Goal: Task Accomplishment & Management: Manage account settings

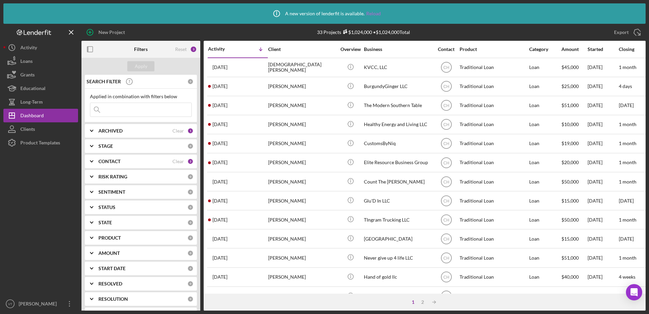
click at [375, 15] on link "Reload" at bounding box center [373, 13] width 15 height 5
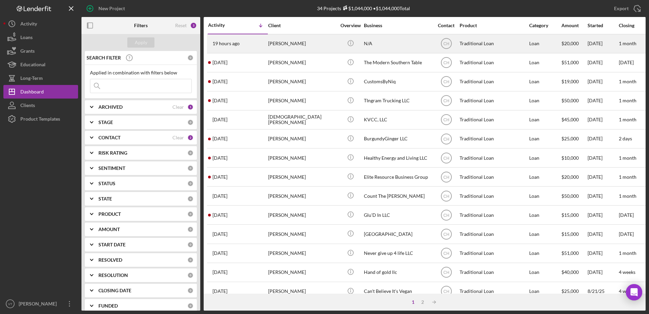
click at [256, 42] on div "19 hours ago [PERSON_NAME]" at bounding box center [237, 44] width 59 height 18
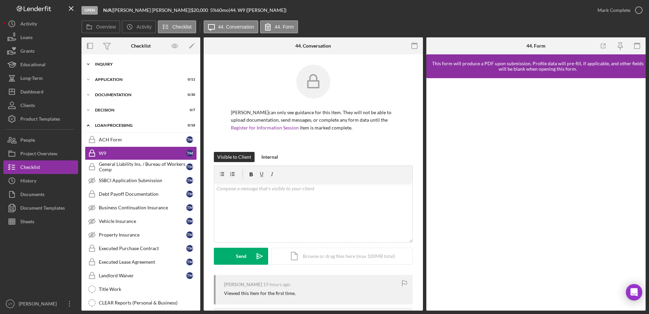
click at [147, 61] on div "Icon/Expander Inquiry 0 / 16" at bounding box center [140, 64] width 119 height 14
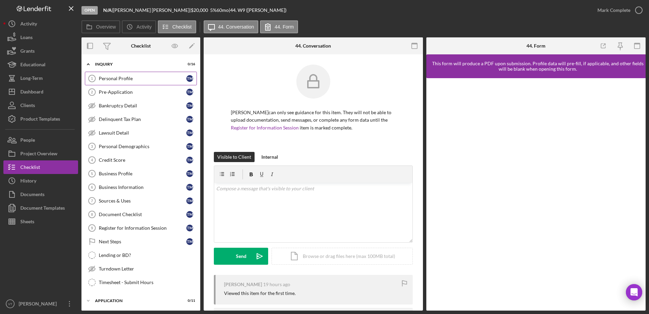
click at [133, 74] on link "Personal Profile 1 Personal Profile T M" at bounding box center [141, 79] width 112 height 14
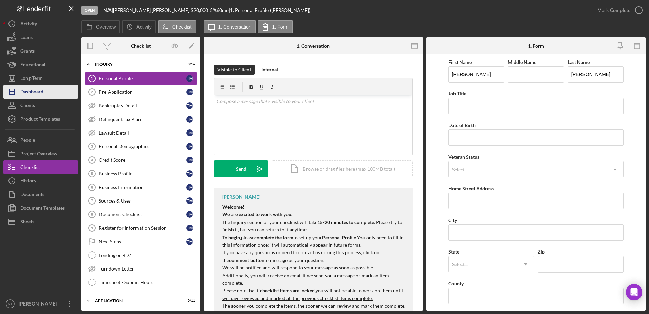
click at [23, 91] on div "Dashboard" at bounding box center [31, 92] width 23 height 15
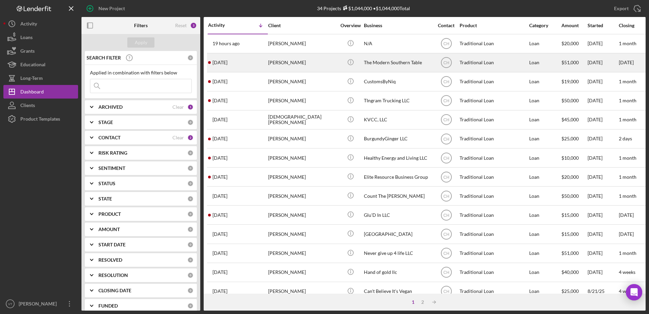
click at [279, 64] on div "[PERSON_NAME]" at bounding box center [302, 63] width 68 height 18
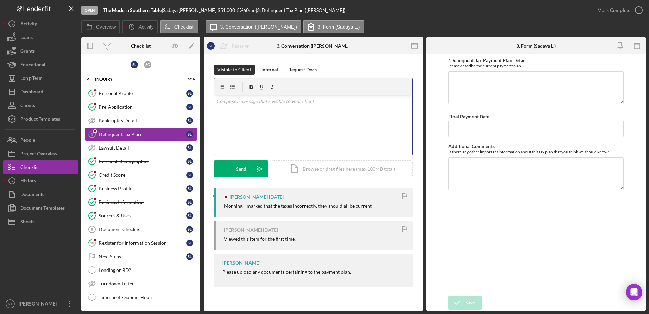
click at [251, 107] on div "v Color teal Color pink Remove color Add row above Add row below Add column bef…" at bounding box center [313, 124] width 198 height 59
click at [237, 167] on div "Send" at bounding box center [241, 168] width 11 height 17
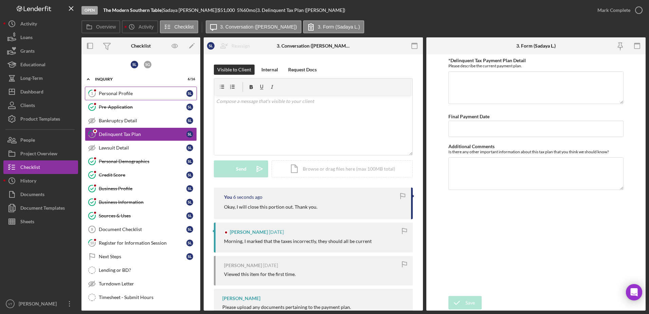
click at [151, 95] on div "Personal Profile" at bounding box center [143, 93] width 88 height 5
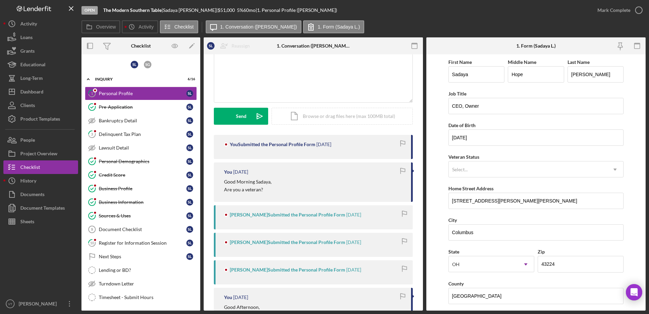
scroll to position [52, 0]
click at [158, 107] on div "Pre-Application" at bounding box center [143, 106] width 88 height 5
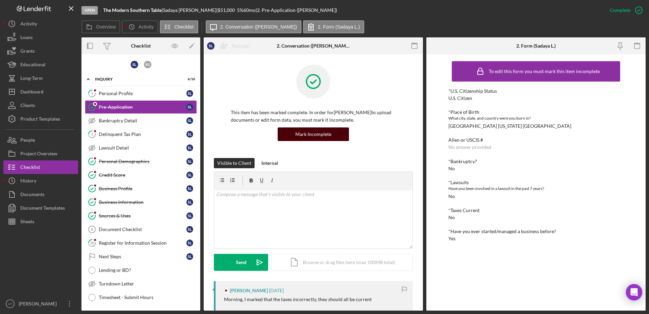
click at [323, 137] on div "Mark Incomplete" at bounding box center [313, 134] width 36 height 14
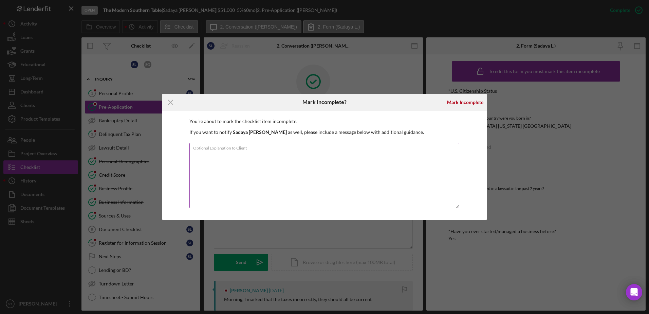
click at [333, 152] on textarea "Optional Explanation to Client" at bounding box center [324, 175] width 270 height 65
type textarea "client advised taxes are current. marking incomplete and changing tax question …"
click at [459, 99] on div "Mark Incomplete" at bounding box center [465, 102] width 36 height 14
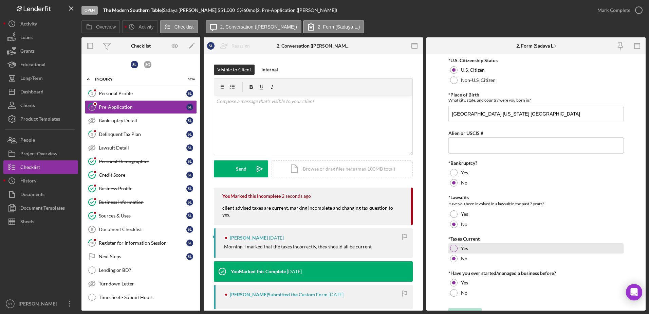
click at [452, 244] on div "Yes" at bounding box center [535, 248] width 175 height 10
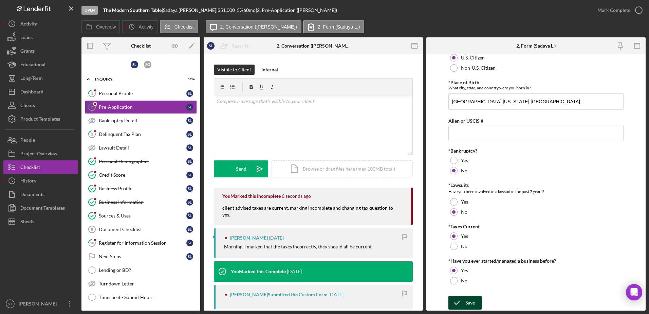
click at [465, 302] on button "Save" at bounding box center [464, 303] width 33 height 14
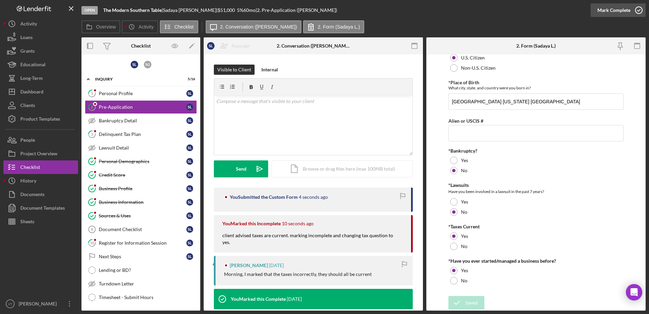
click at [635, 15] on icon "button" at bounding box center [638, 10] width 17 height 17
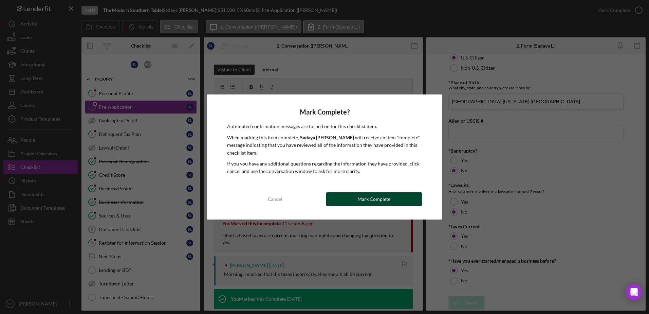
click at [412, 203] on button "Mark Complete" at bounding box center [374, 199] width 96 height 14
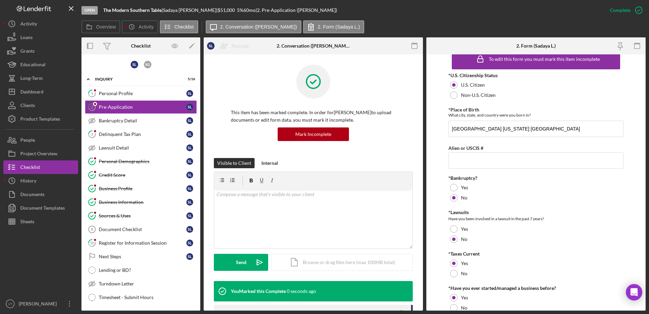
scroll to position [39, 0]
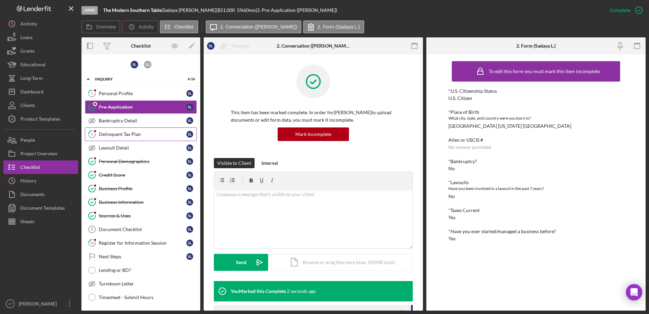
click at [133, 133] on div "Delinquent Tax Plan" at bounding box center [143, 133] width 88 height 5
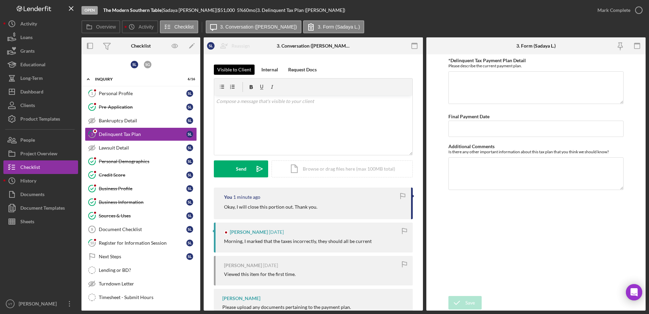
click at [242, 69] on div "Visible to Client" at bounding box center [234, 69] width 34 height 10
click at [636, 9] on icon "button" at bounding box center [638, 10] width 17 height 17
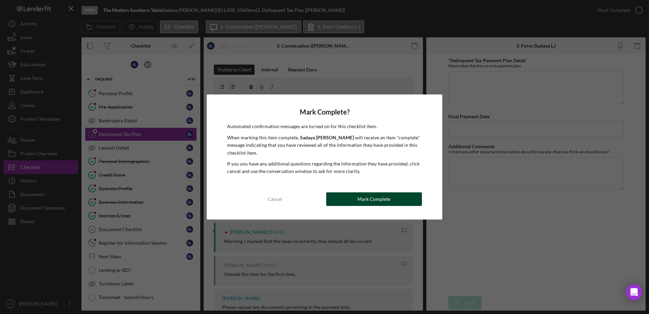
click at [368, 197] on div "Mark Complete" at bounding box center [373, 199] width 33 height 14
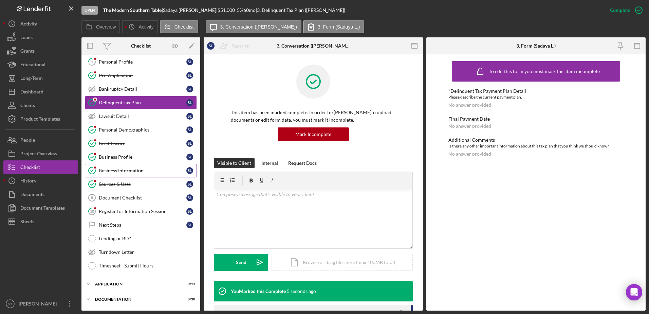
scroll to position [35, 0]
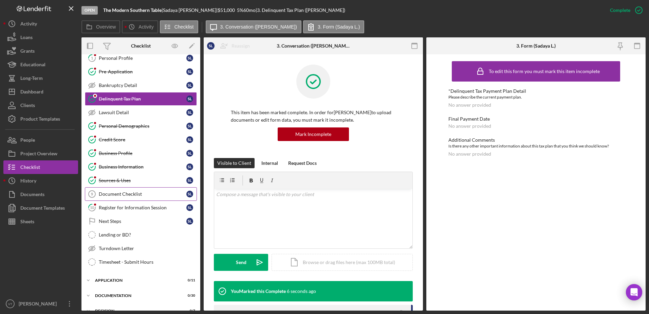
click at [146, 193] on div "Document Checklist" at bounding box center [143, 193] width 88 height 5
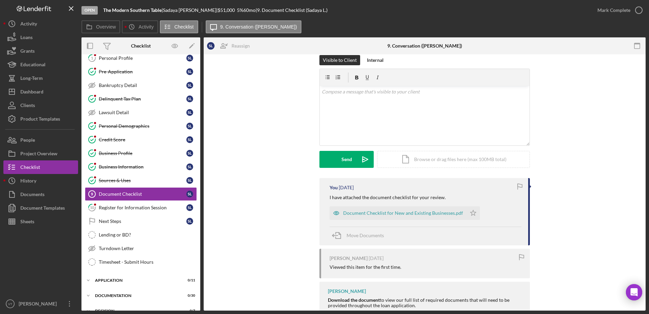
scroll to position [7, 0]
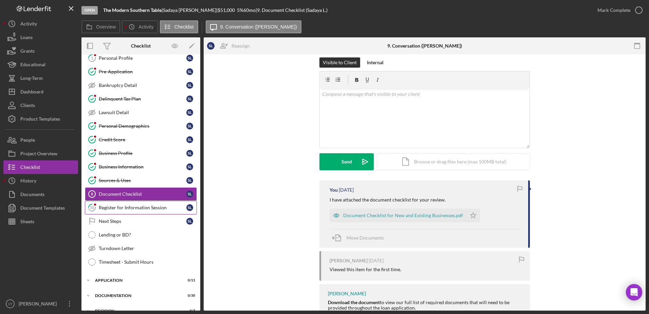
click at [147, 209] on div "Register for Information Session" at bounding box center [143, 207] width 88 height 5
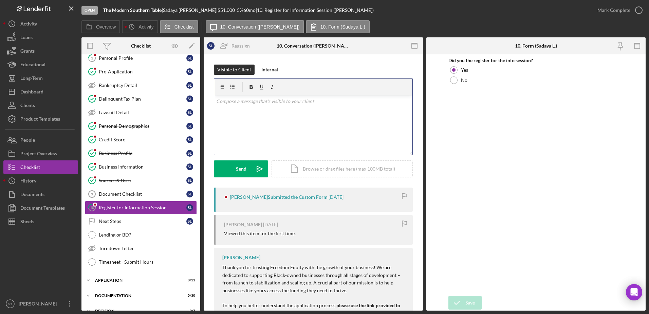
click at [295, 132] on div "v Color teal Color pink Remove color Add row above Add row below Add column bef…" at bounding box center [313, 124] width 198 height 59
click at [261, 120] on div "v Color teal Color pink Remove color Add row above Add row below Add column bef…" at bounding box center [313, 124] width 198 height 59
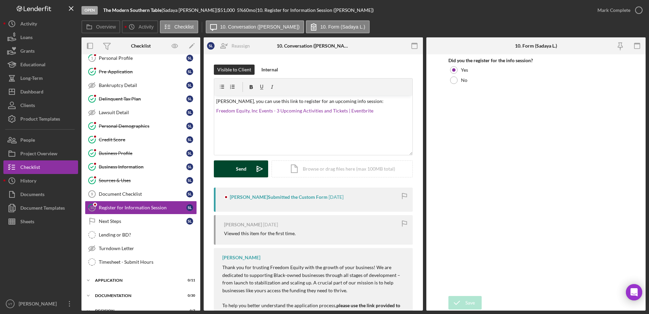
click at [230, 169] on button "Send Icon/icon-invite-send" at bounding box center [241, 168] width 54 height 17
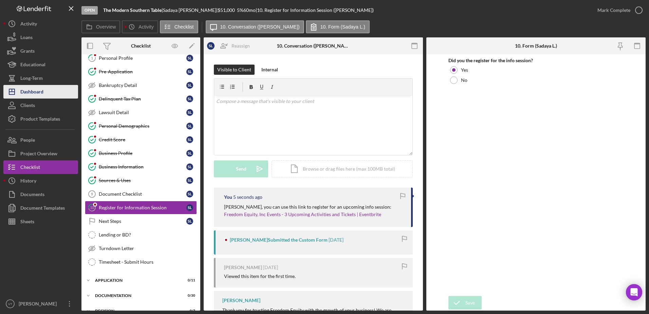
click at [48, 90] on button "Icon/Dashboard Dashboard" at bounding box center [40, 92] width 75 height 14
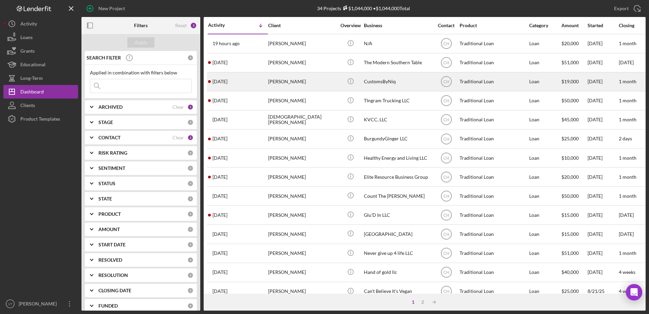
click at [287, 79] on div "[PERSON_NAME]" at bounding box center [302, 82] width 68 height 18
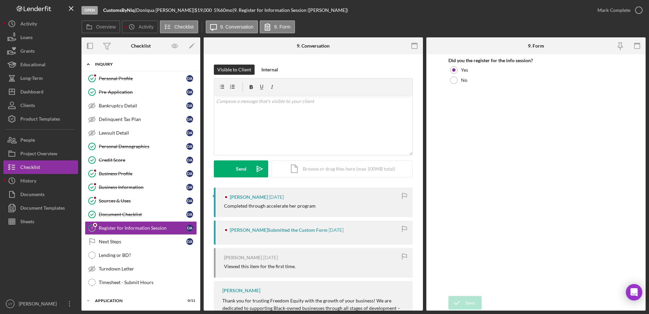
click at [159, 65] on div "Inquiry" at bounding box center [143, 64] width 97 height 4
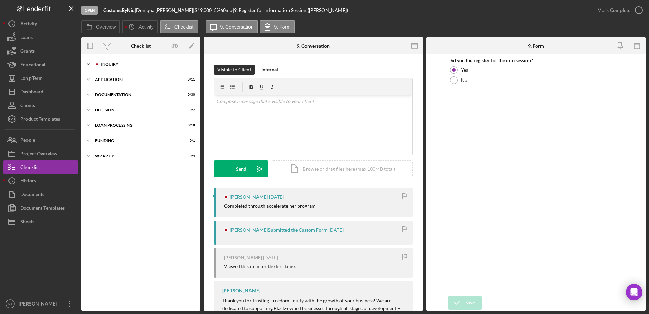
click at [122, 59] on div "Icon/Expander Inquiry 8 / 16" at bounding box center [140, 64] width 119 height 14
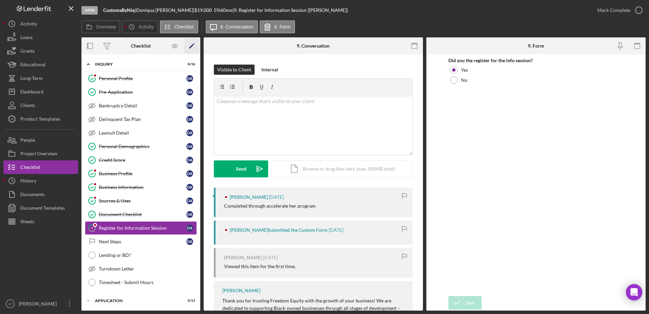
click at [192, 47] on icon "Icon/Edit" at bounding box center [191, 45] width 15 height 15
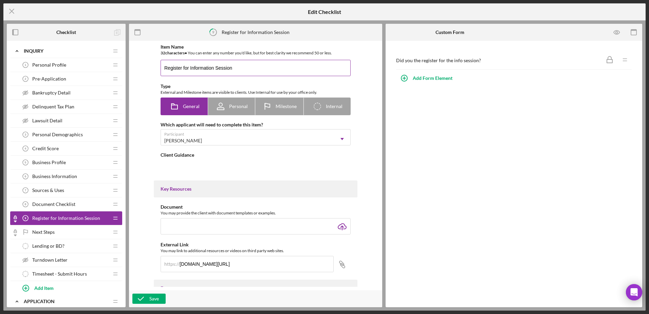
type textarea "<div> <p dir="ltr">Thank you for trusting Freedom Equity with the growth of you…"
type textarea "<div>Thank you for registering for our info session! We look forward to meeting…"
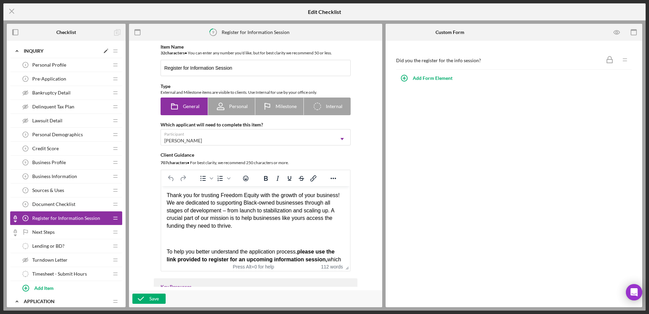
click at [60, 48] on div "Icon/Expander Inquiry Icon/Edit Icon/Drag" at bounding box center [66, 51] width 112 height 14
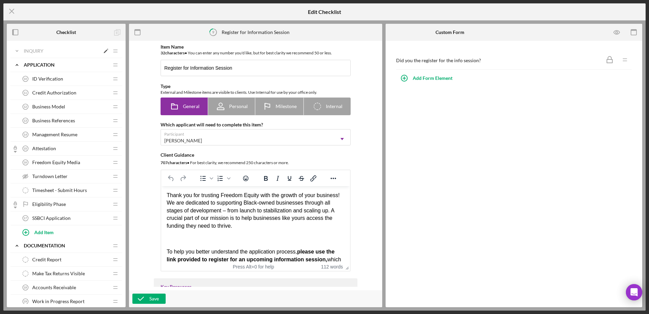
click at [106, 51] on polygon at bounding box center [106, 52] width 4 height 4
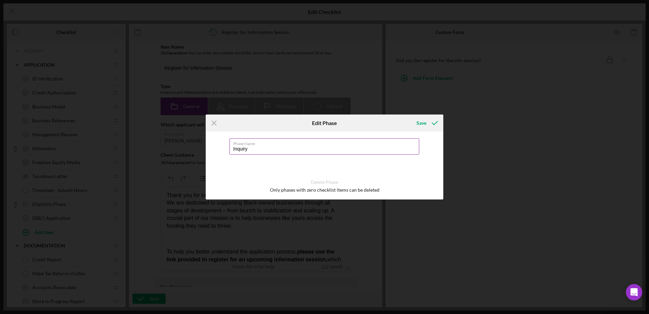
click at [266, 149] on input "Inquiry" at bounding box center [324, 146] width 190 height 16
type input "Inquiry Accelerate Her"
click at [419, 122] on div "Save" at bounding box center [421, 123] width 10 height 14
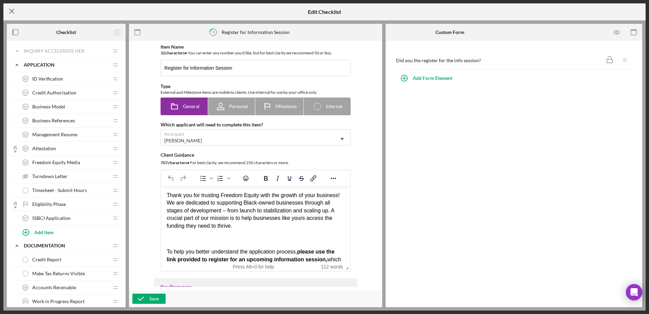
click at [13, 9] on icon "Icon/Menu Close" at bounding box center [11, 11] width 17 height 17
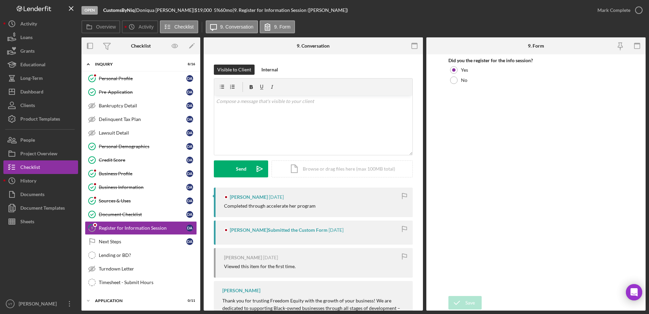
scroll to position [45, 0]
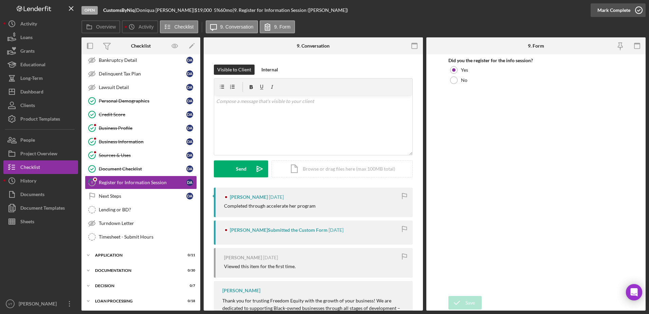
click at [636, 10] on icon "button" at bounding box center [638, 10] width 17 height 17
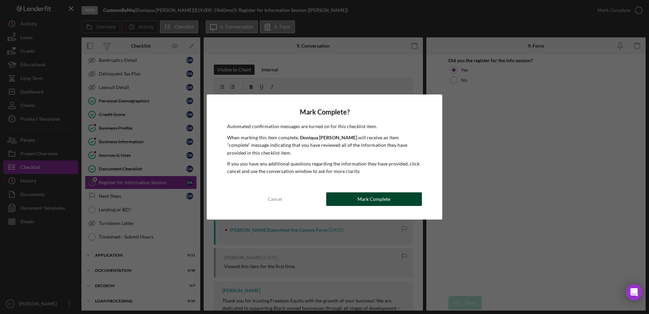
click at [404, 196] on button "Mark Complete" at bounding box center [374, 199] width 96 height 14
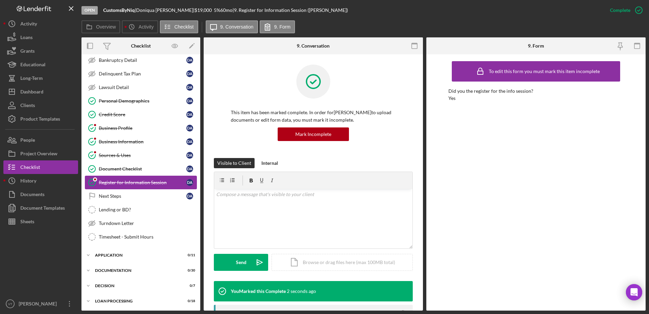
scroll to position [0, 0]
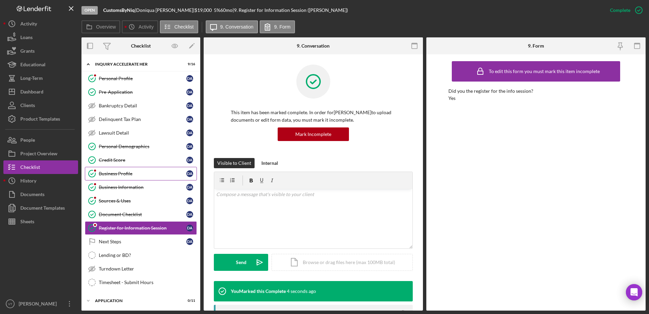
click at [122, 169] on link "Business Profile Business Profile D A" at bounding box center [141, 174] width 112 height 14
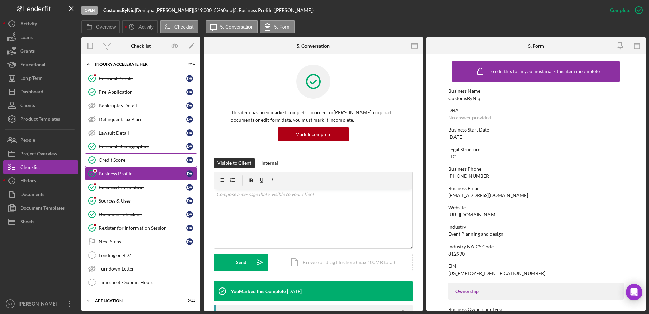
click at [123, 161] on div "Credit Score" at bounding box center [143, 159] width 88 height 5
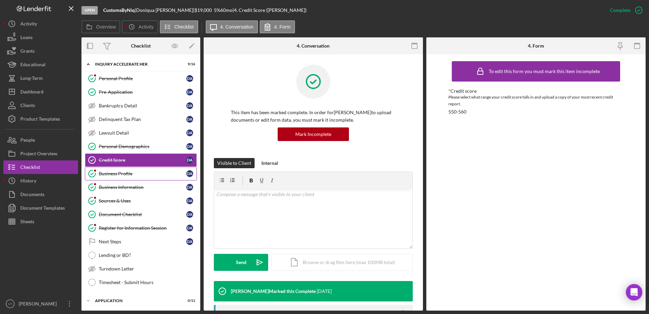
click at [123, 170] on link "Business Profile Business Profile D A" at bounding box center [141, 174] width 112 height 14
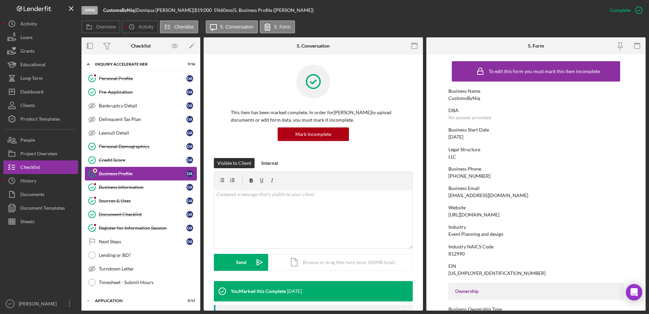
click at [122, 176] on link "Business Profile Business Profile D A" at bounding box center [141, 174] width 112 height 14
click at [120, 189] on div "Business Information" at bounding box center [143, 186] width 88 height 5
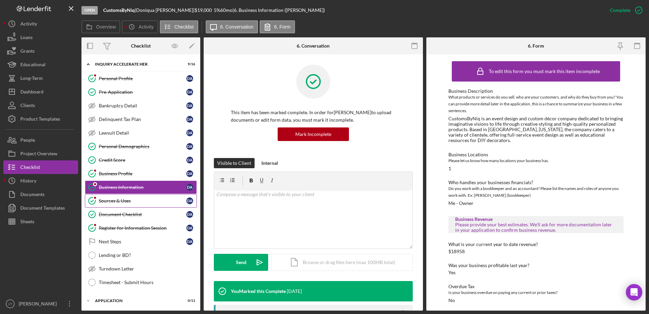
click at [117, 206] on link "Sources & Uses Sources & Uses D A" at bounding box center [141, 201] width 112 height 14
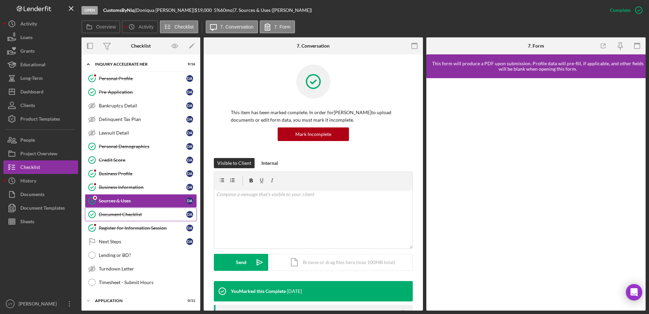
click at [116, 213] on div "Document Checklist" at bounding box center [143, 213] width 88 height 5
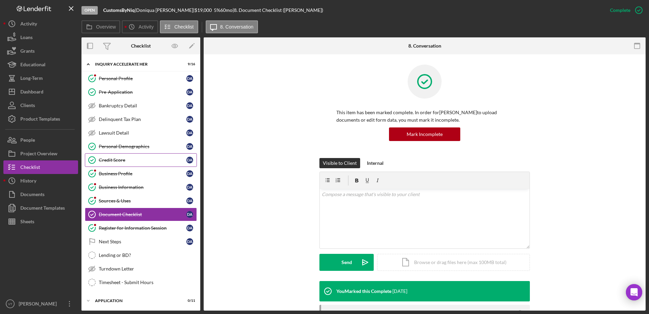
click at [123, 166] on link "Credit Score Credit Score D A" at bounding box center [141, 160] width 112 height 14
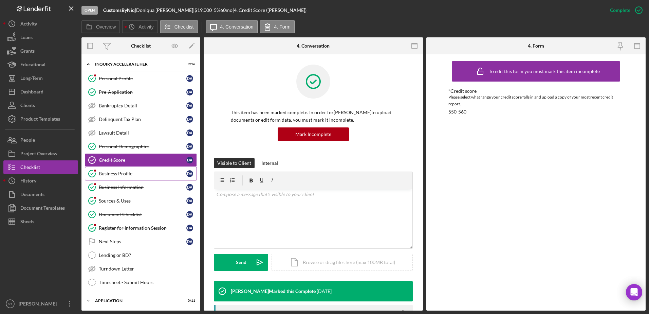
click at [122, 175] on div "Business Profile" at bounding box center [143, 173] width 88 height 5
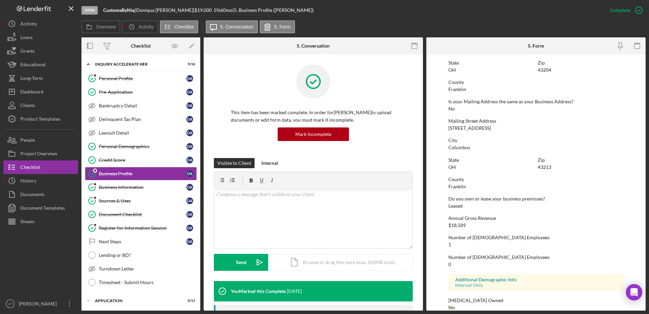
scroll to position [334, 0]
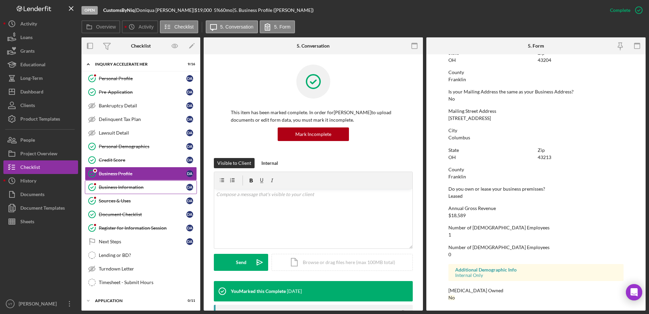
click at [143, 187] on div "Business Information" at bounding box center [143, 186] width 88 height 5
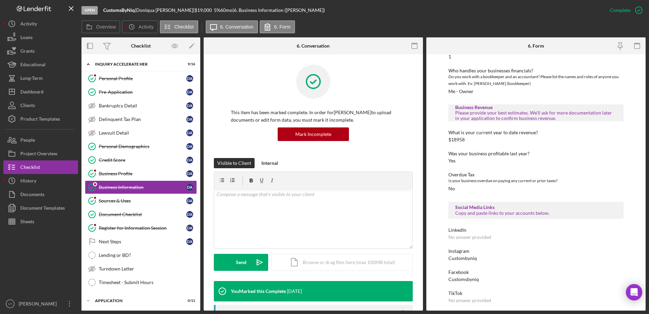
scroll to position [114, 0]
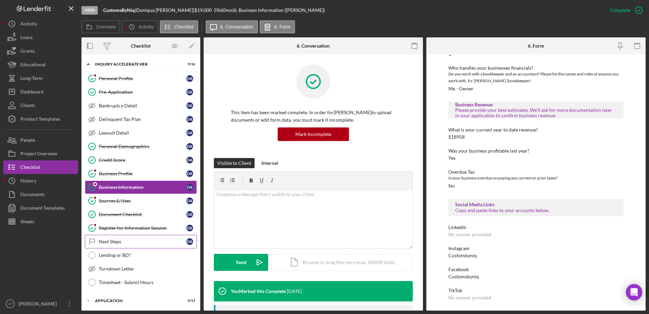
click at [133, 240] on div "Next Steps" at bounding box center [143, 241] width 88 height 5
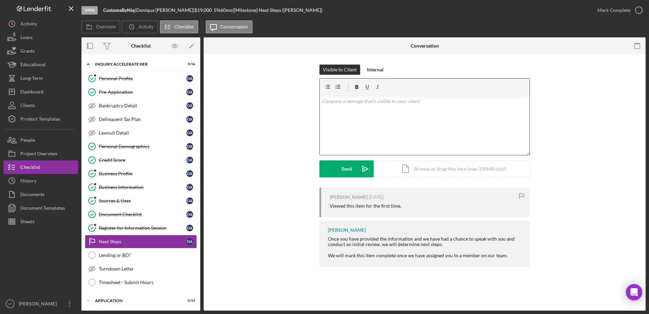
click at [367, 116] on div "v Color teal Color pink Remove color Add row above Add row below Add column bef…" at bounding box center [425, 124] width 210 height 59
click at [353, 162] on button "Send Icon/icon-invite-send" at bounding box center [346, 168] width 54 height 17
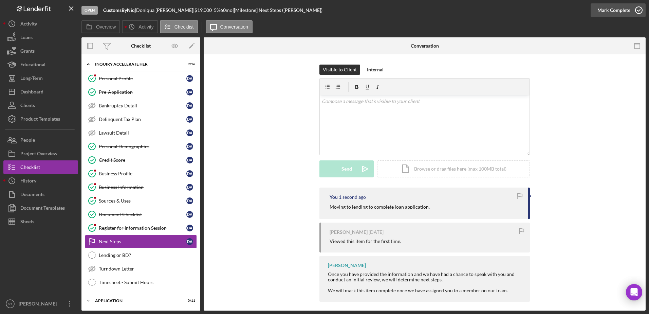
click at [639, 6] on icon "button" at bounding box center [638, 10] width 17 height 17
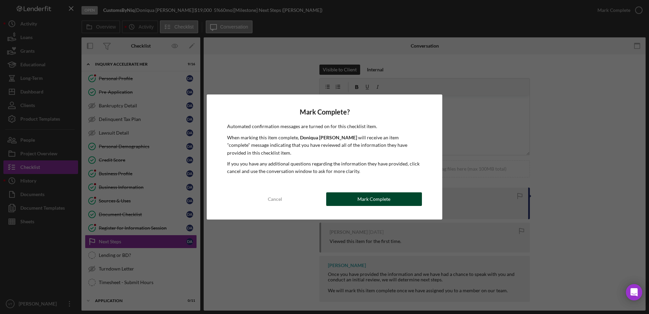
click at [391, 199] on button "Mark Complete" at bounding box center [374, 199] width 96 height 14
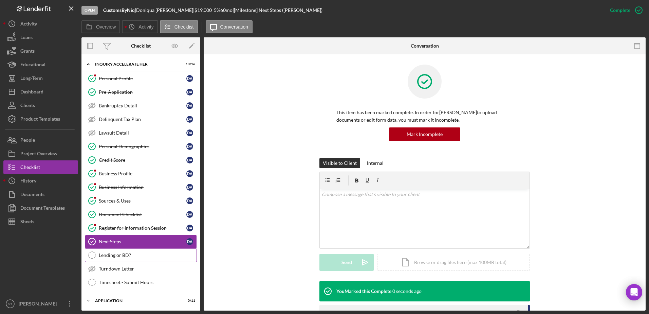
click at [150, 251] on link "Lending or BD? Lending or BD?" at bounding box center [141, 255] width 112 height 14
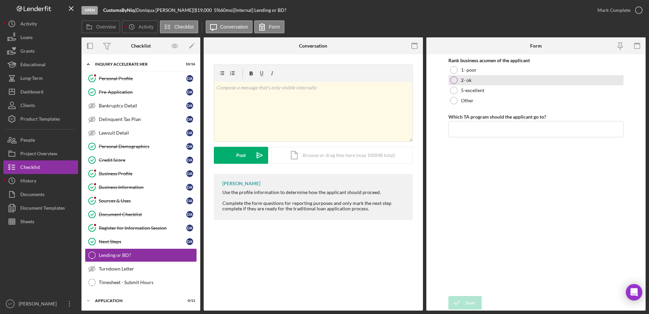
click at [461, 78] on label "2- ok" at bounding box center [466, 79] width 11 height 5
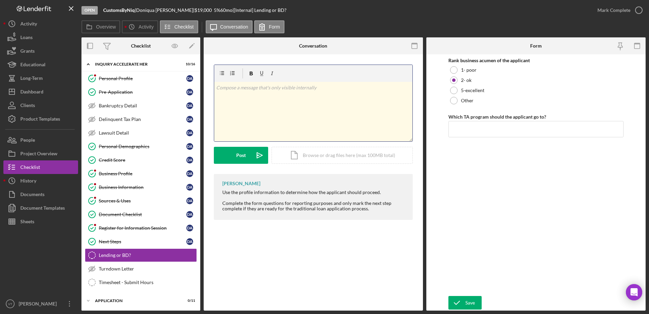
click at [314, 103] on div "v Color teal Color pink Remove color Add row above Add row below Add column bef…" at bounding box center [313, 111] width 198 height 59
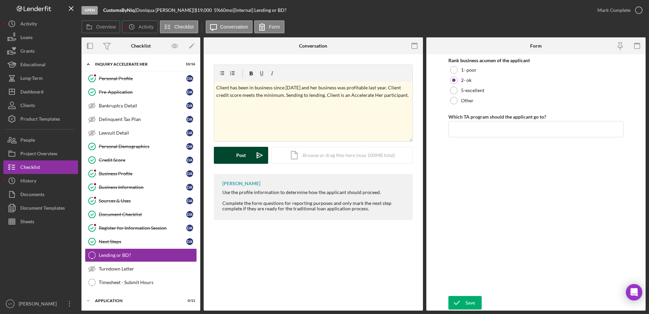
click at [248, 159] on button "Post Icon/icon-invite-send" at bounding box center [241, 155] width 54 height 17
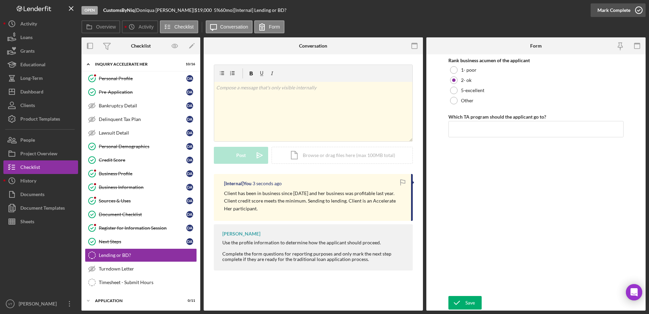
click at [640, 12] on icon "button" at bounding box center [638, 10] width 17 height 17
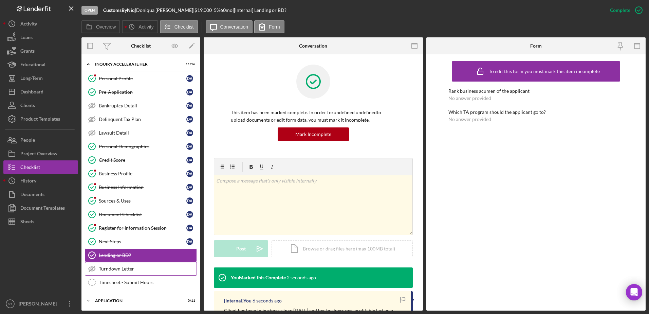
click at [138, 267] on div "Turndown Letter" at bounding box center [148, 268] width 98 height 5
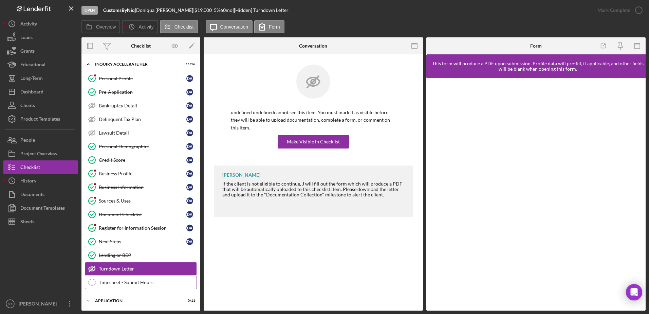
click at [137, 278] on link "Timesheet - Submit Hours Timesheet - Submit Hours" at bounding box center [141, 282] width 112 height 14
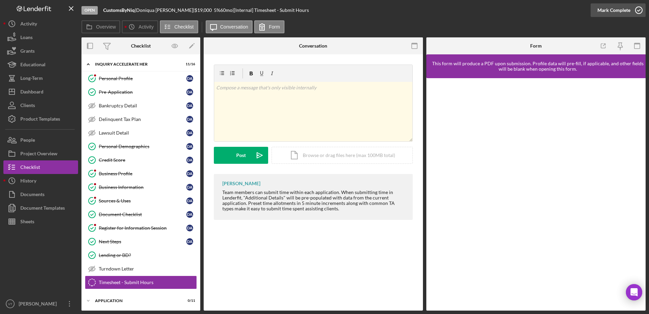
click at [640, 6] on icon "button" at bounding box center [638, 10] width 17 height 17
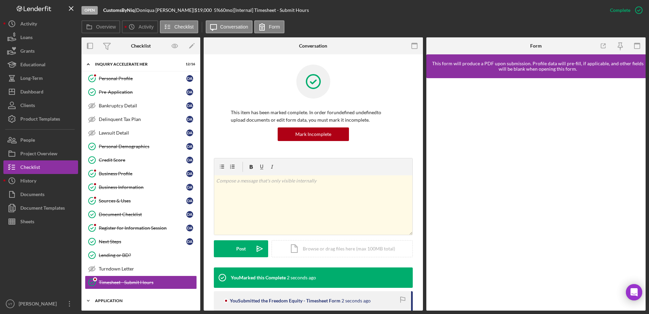
click at [129, 299] on div "Application" at bounding box center [143, 300] width 97 height 4
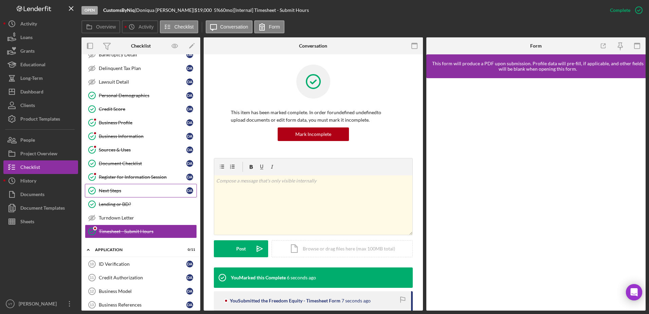
scroll to position [31, 0]
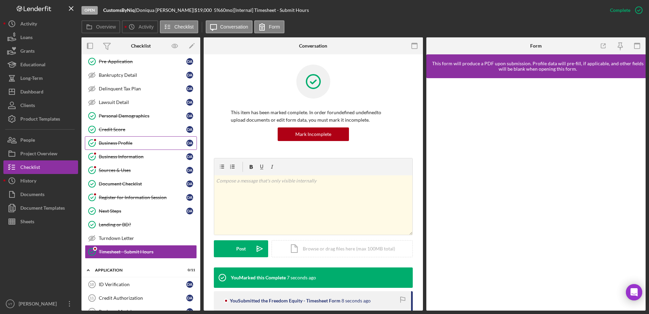
click at [149, 143] on div "Business Profile" at bounding box center [143, 142] width 88 height 5
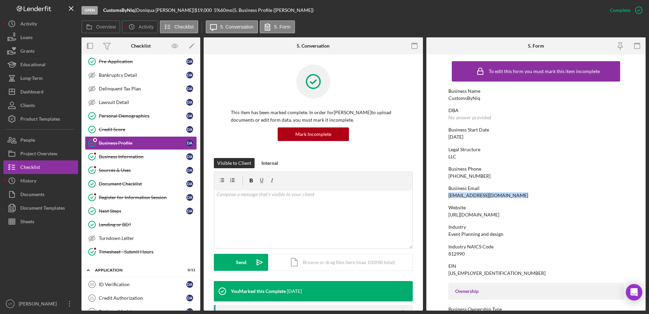
drag, startPoint x: 519, startPoint y: 195, endPoint x: 448, endPoint y: 197, distance: 71.3
click at [448, 197] on form "To edit this form you must mark this item incomplete Business Name CustomsByNiq…" at bounding box center [535, 182] width 219 height 256
copy div "[EMAIL_ADDRESS][DOMAIN_NAME]"
click at [523, 197] on div "Business Email [EMAIL_ADDRESS][DOMAIN_NAME]" at bounding box center [535, 191] width 175 height 13
drag, startPoint x: 517, startPoint y: 195, endPoint x: 449, endPoint y: 196, distance: 68.6
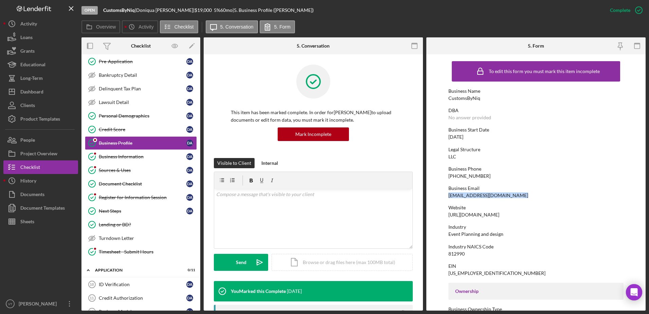
click at [449, 196] on div "Business Email [EMAIL_ADDRESS][DOMAIN_NAME]" at bounding box center [535, 191] width 175 height 13
copy div "[EMAIL_ADDRESS][DOMAIN_NAME]"
click at [38, 93] on div "Dashboard" at bounding box center [31, 92] width 23 height 15
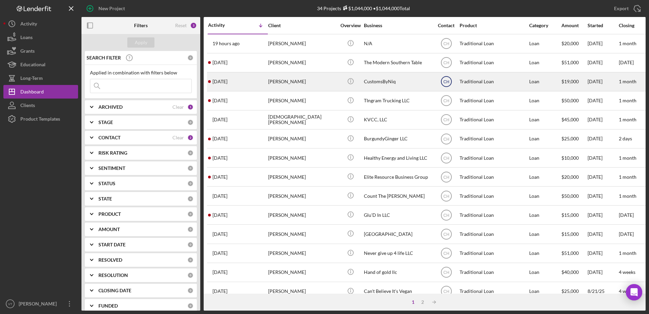
click at [444, 82] on text "CH" at bounding box center [446, 81] width 6 height 5
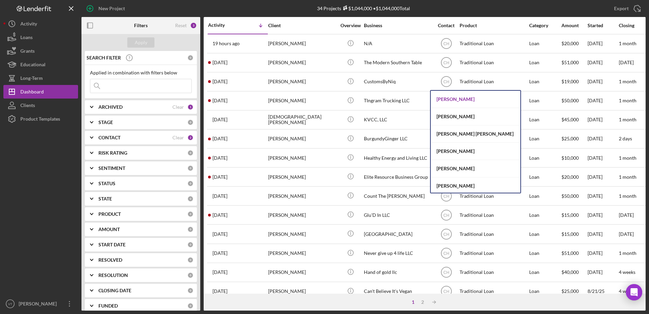
click at [450, 98] on div "[PERSON_NAME]" at bounding box center [476, 99] width 90 height 17
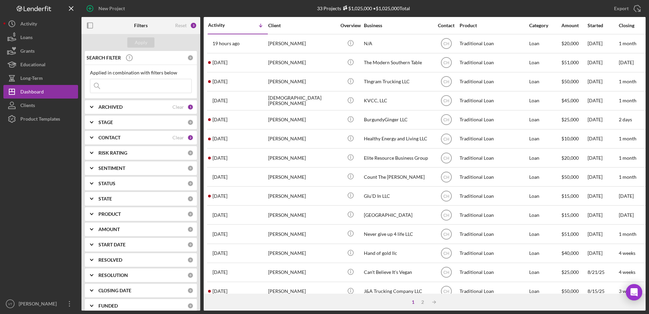
click at [136, 140] on div "CONTACT" at bounding box center [135, 137] width 74 height 5
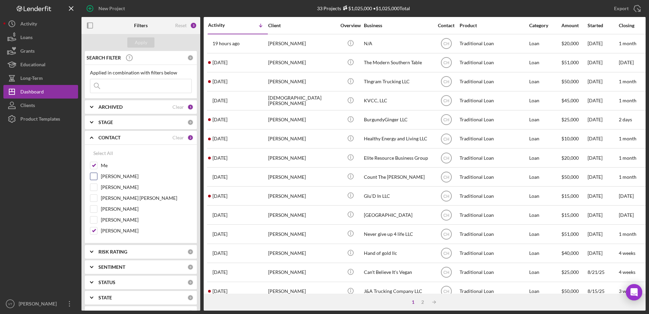
click at [114, 179] on label "[PERSON_NAME]" at bounding box center [146, 176] width 91 height 7
click at [97, 179] on input "[PERSON_NAME]" at bounding box center [93, 176] width 7 height 7
click at [147, 42] on div "Apply" at bounding box center [141, 42] width 13 height 10
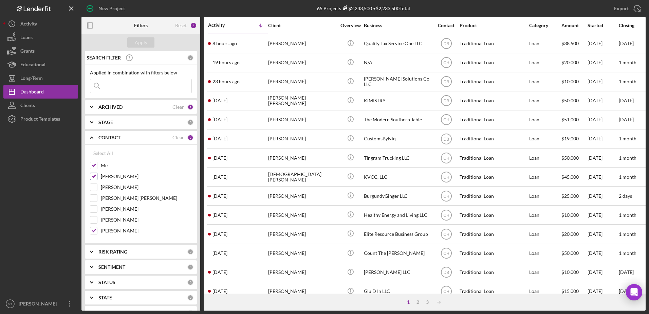
click at [94, 175] on input "[PERSON_NAME]" at bounding box center [93, 176] width 7 height 7
checkbox input "false"
click at [143, 41] on div "Apply" at bounding box center [141, 42] width 13 height 10
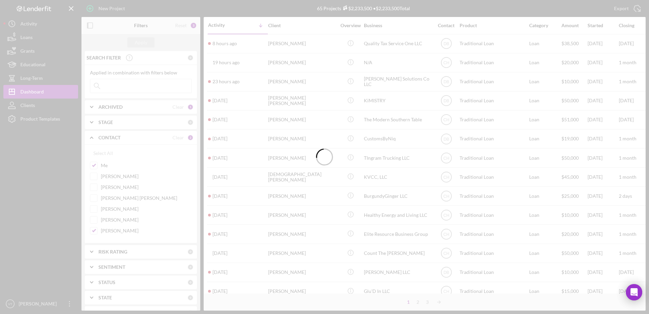
click at [255, 29] on div at bounding box center [324, 157] width 649 height 314
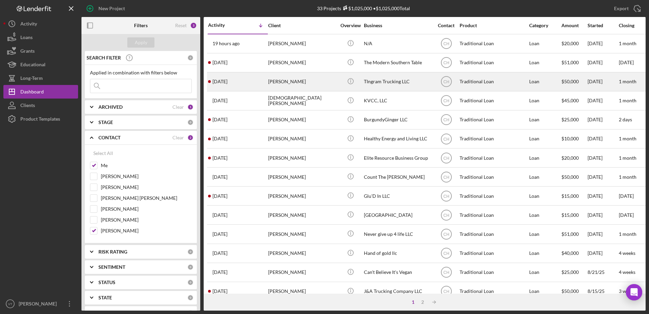
click at [227, 82] on time "[DATE]" at bounding box center [219, 81] width 15 height 5
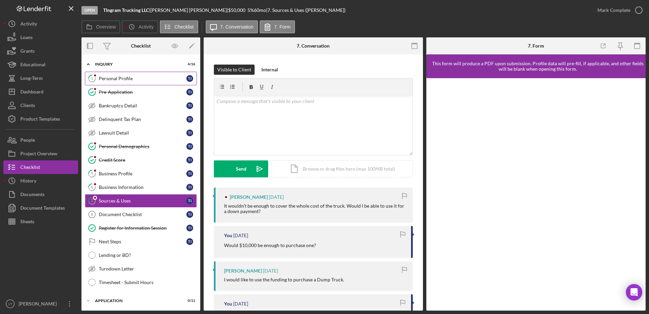
click at [128, 78] on div "Personal Profile" at bounding box center [143, 78] width 88 height 5
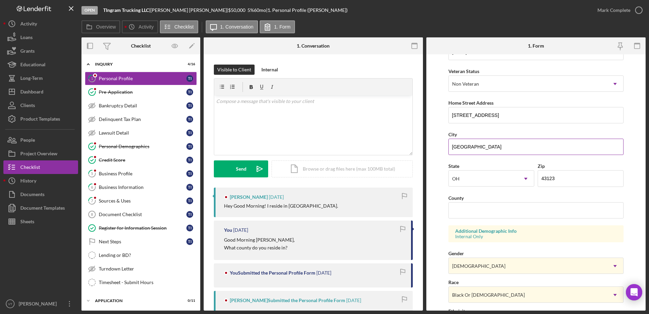
scroll to position [86, 0]
click at [483, 207] on input "County" at bounding box center [535, 210] width 175 height 16
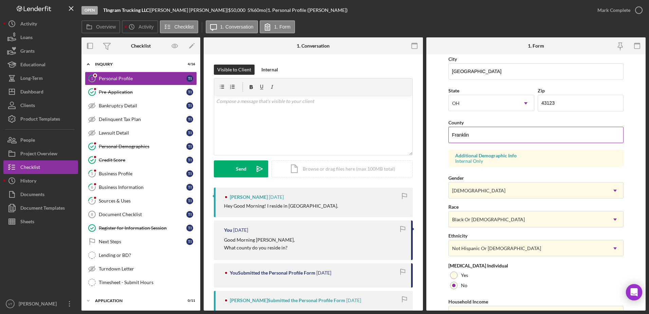
scroll to position [197, 0]
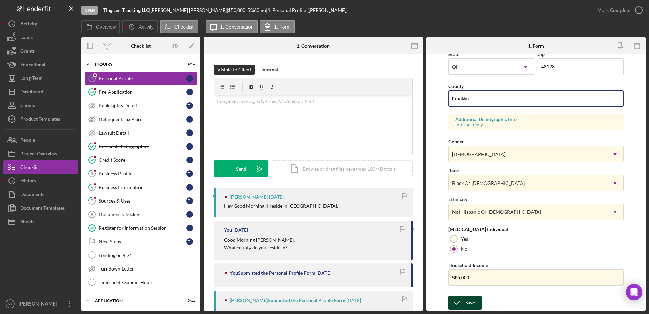
type input "Franklin"
click at [475, 304] on button "Save" at bounding box center [464, 303] width 33 height 14
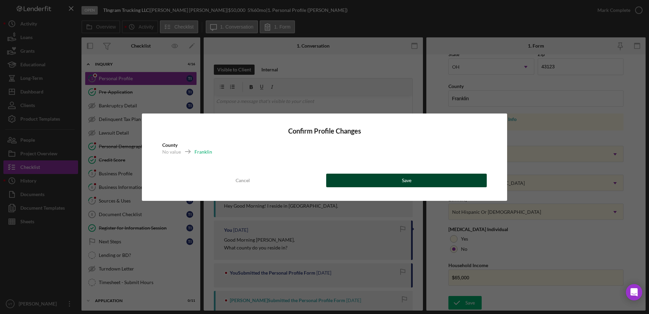
click at [434, 179] on button "Save" at bounding box center [406, 180] width 160 height 14
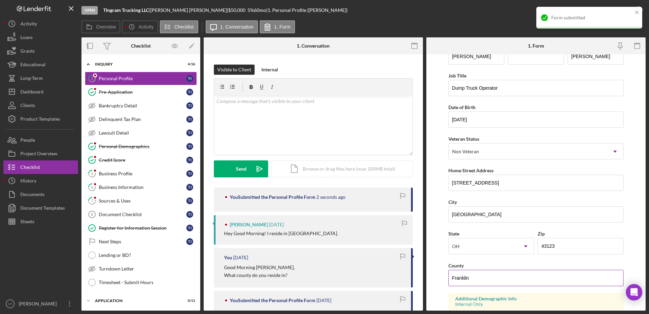
scroll to position [0, 0]
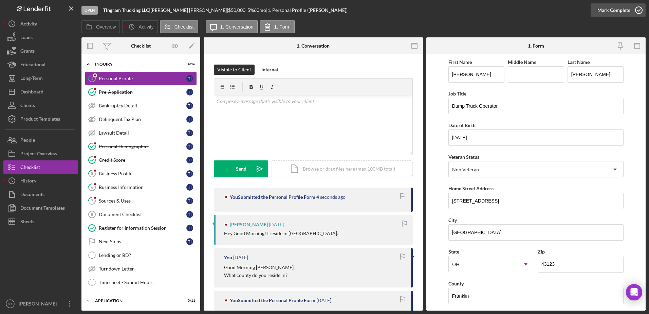
click at [640, 10] on icon "button" at bounding box center [638, 10] width 17 height 17
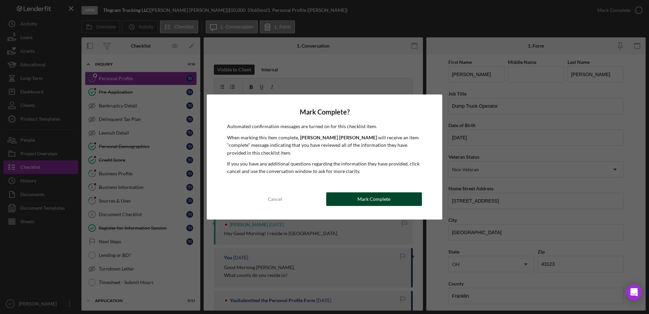
click at [404, 199] on button "Mark Complete" at bounding box center [374, 199] width 96 height 14
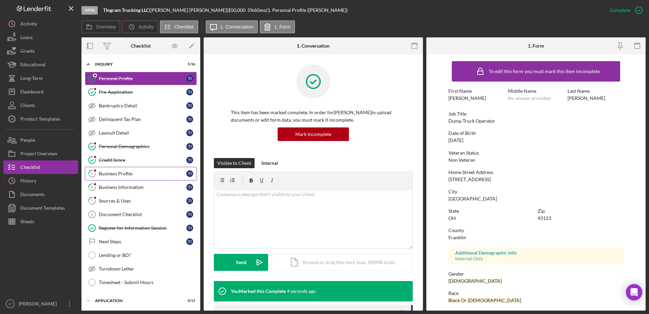
click at [152, 172] on div "Business Profile" at bounding box center [143, 173] width 88 height 5
